Goal: Find specific page/section: Find specific page/section

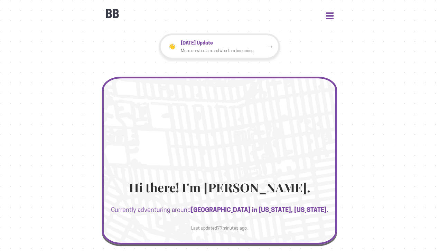
click at [326, 15] on button "Open Menu" at bounding box center [330, 15] width 8 height 6
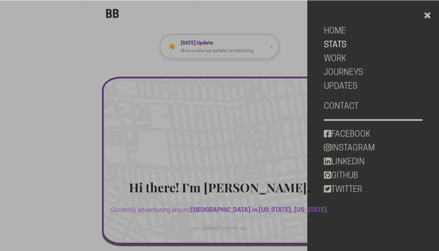
click at [342, 46] on link "STATS" at bounding box center [373, 45] width 99 height 14
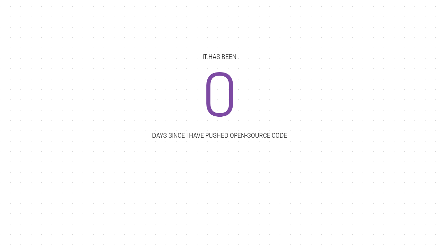
scroll to position [877, 0]
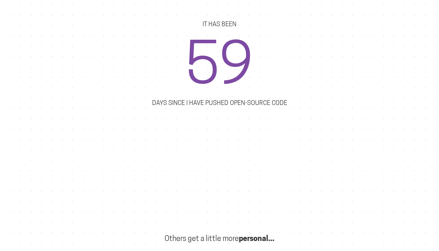
drag, startPoint x: 196, startPoint y: 104, endPoint x: 204, endPoint y: 104, distance: 8.0
click at [201, 104] on p "DAYS SINCE I HAVE PUSHED OPEN-SOURCE CODE" at bounding box center [219, 103] width 198 height 10
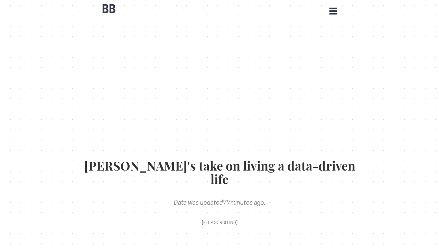
scroll to position [0, 0]
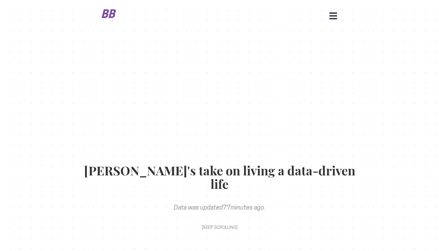
click at [110, 13] on b "BB" at bounding box center [108, 13] width 17 height 13
